Goal: Information Seeking & Learning: Learn about a topic

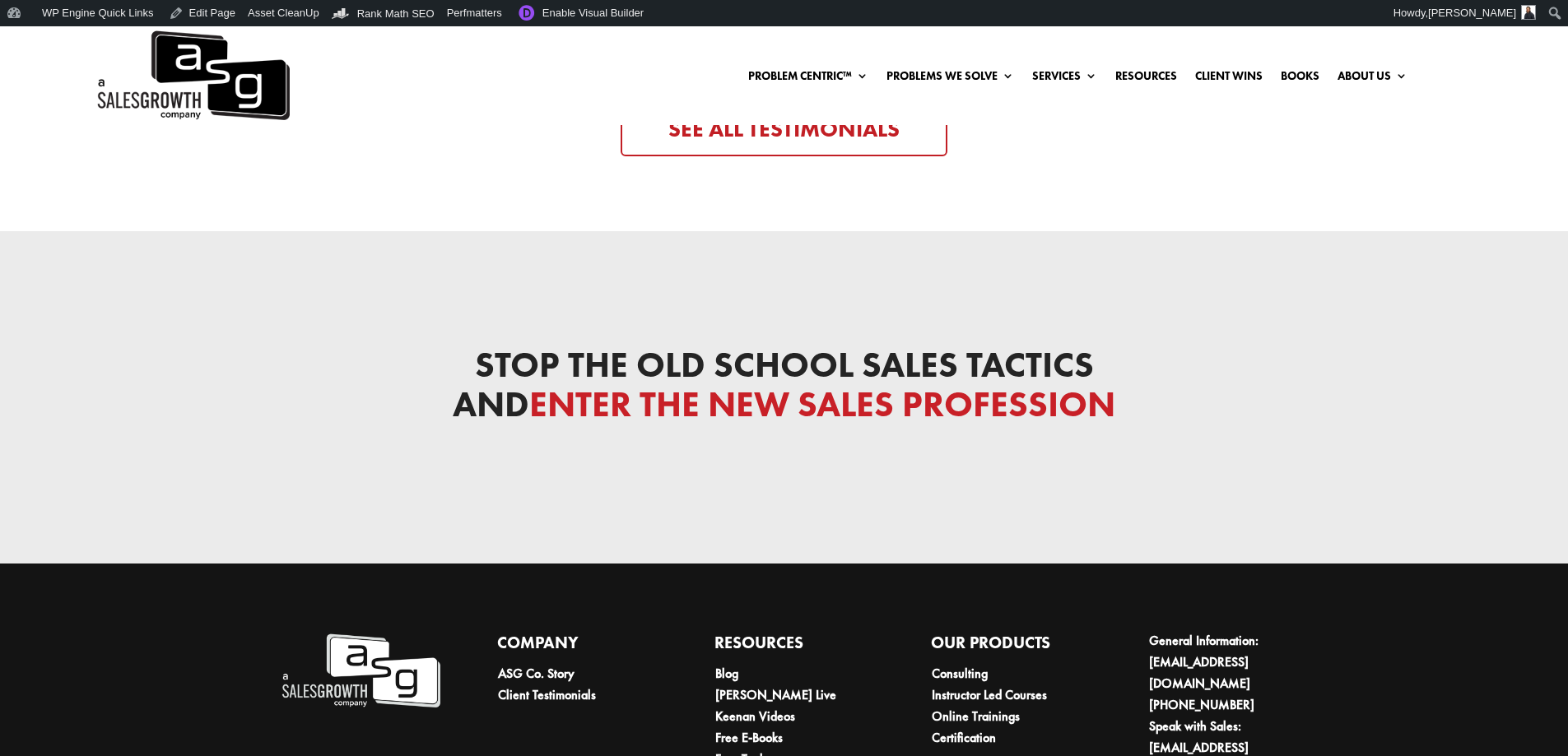
scroll to position [5602, 0]
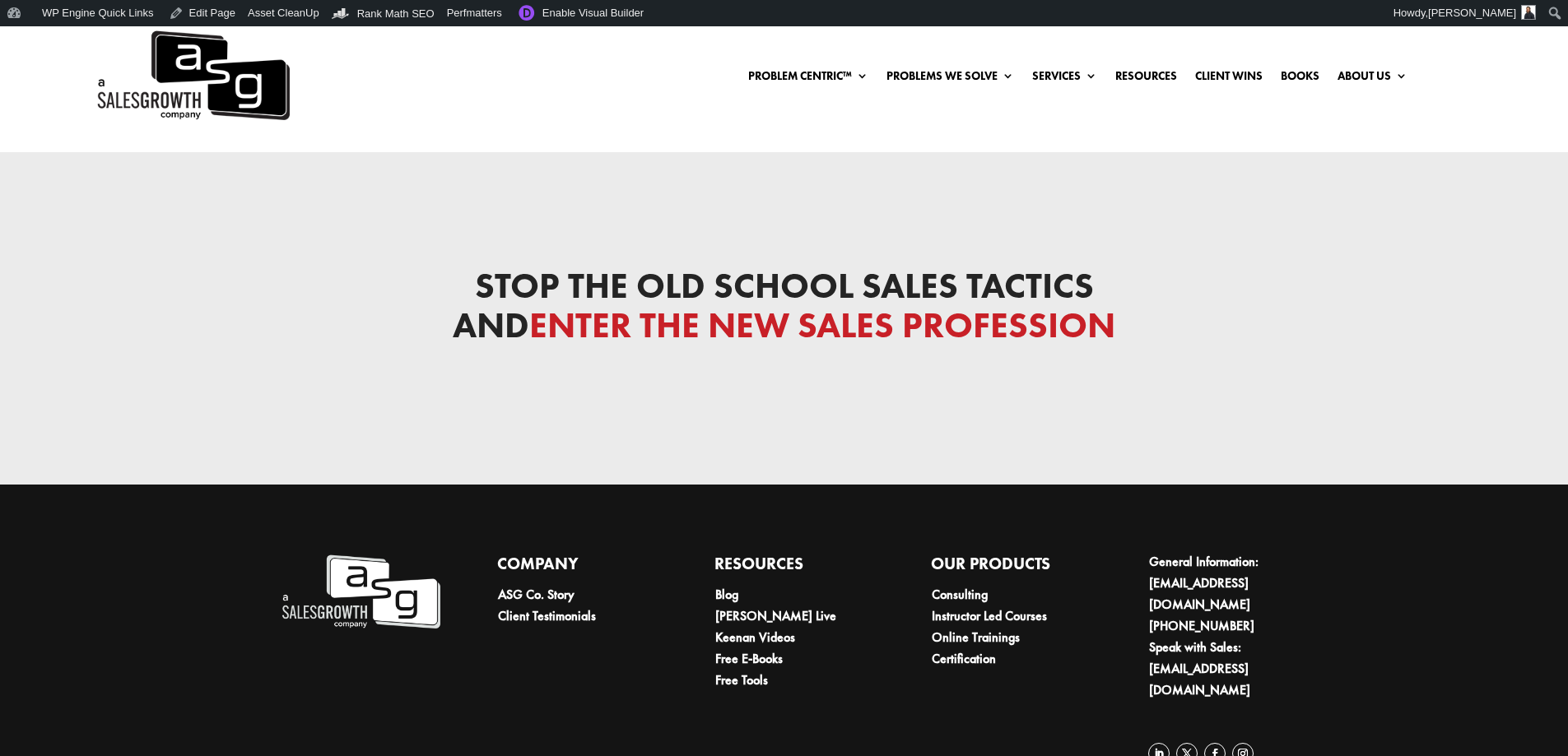
drag, startPoint x: 1083, startPoint y: 293, endPoint x: 989, endPoint y: 286, distance: 94.3
click at [1083, 292] on link "AI Coaching" at bounding box center [1154, 287] width 230 height 33
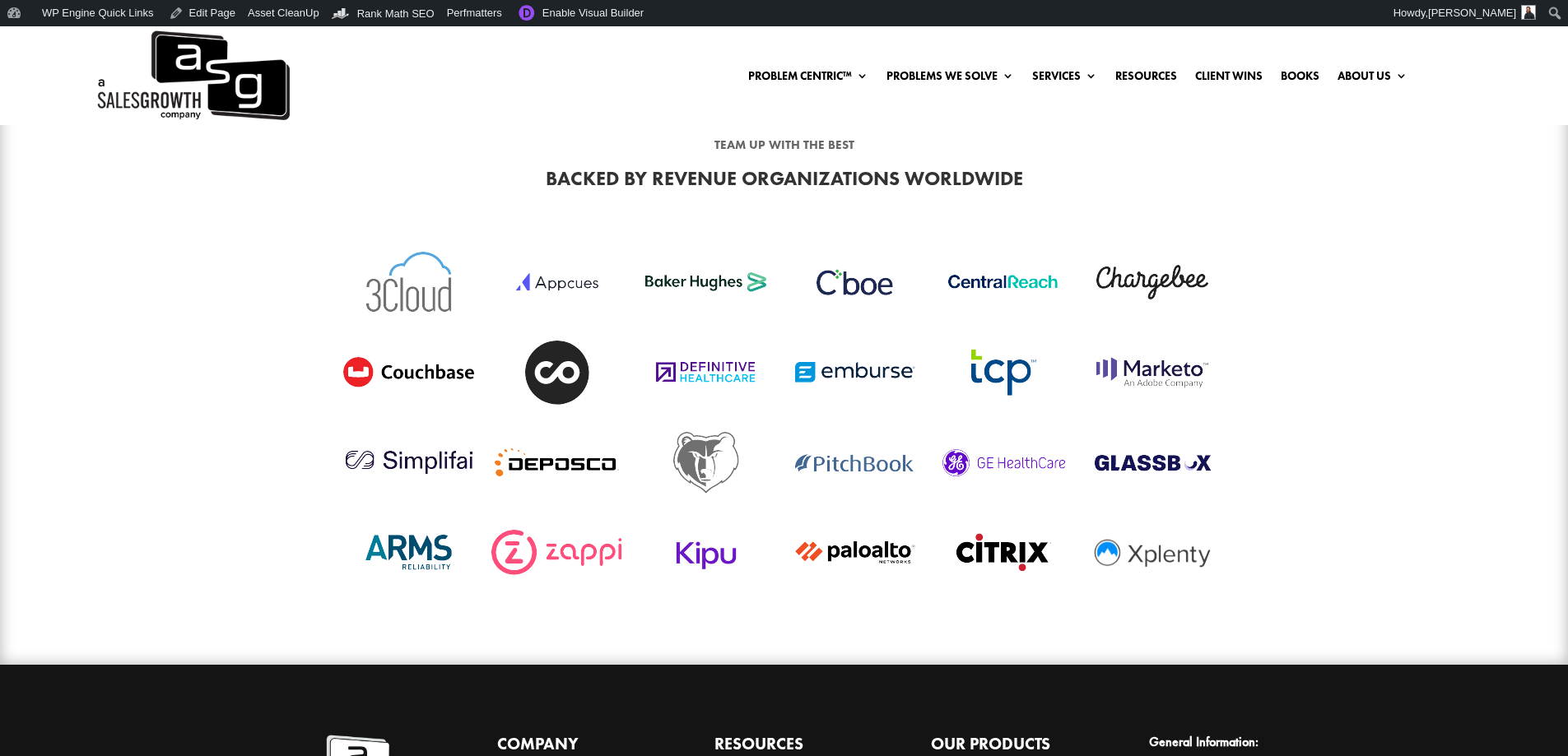
scroll to position [6957, 0]
